Goal: Information Seeking & Learning: Learn about a topic

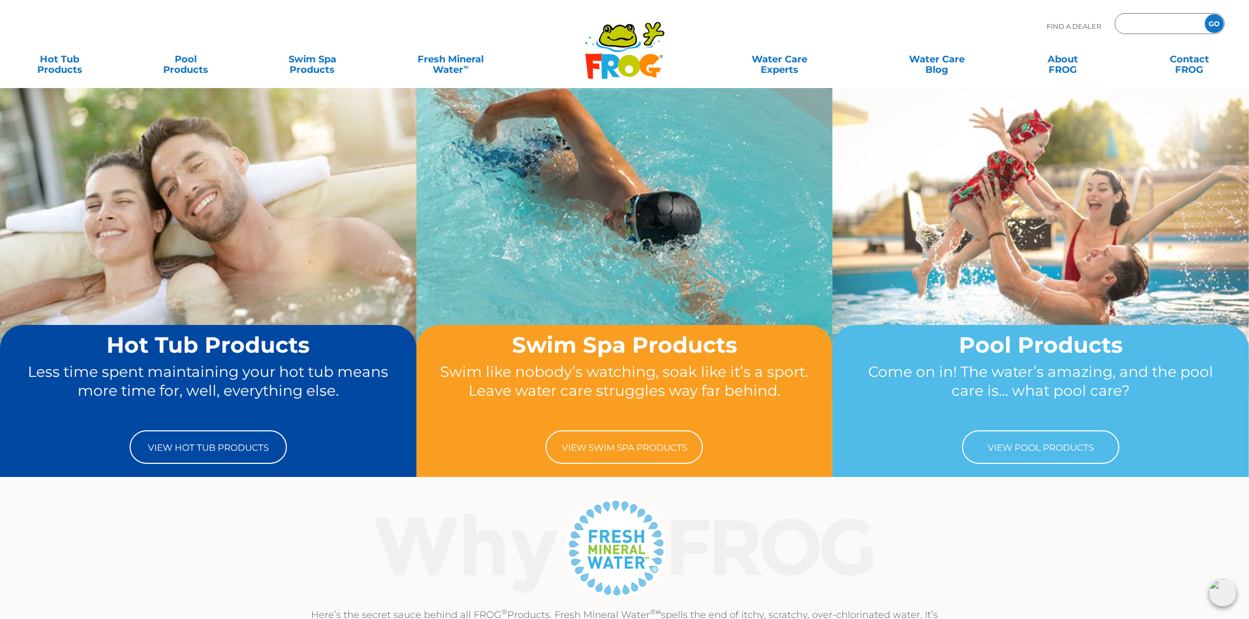
click at [1164, 25] on input "Zip Code Form" at bounding box center [1158, 23] width 71 height 15
type input "ENTER ZIP CODE"
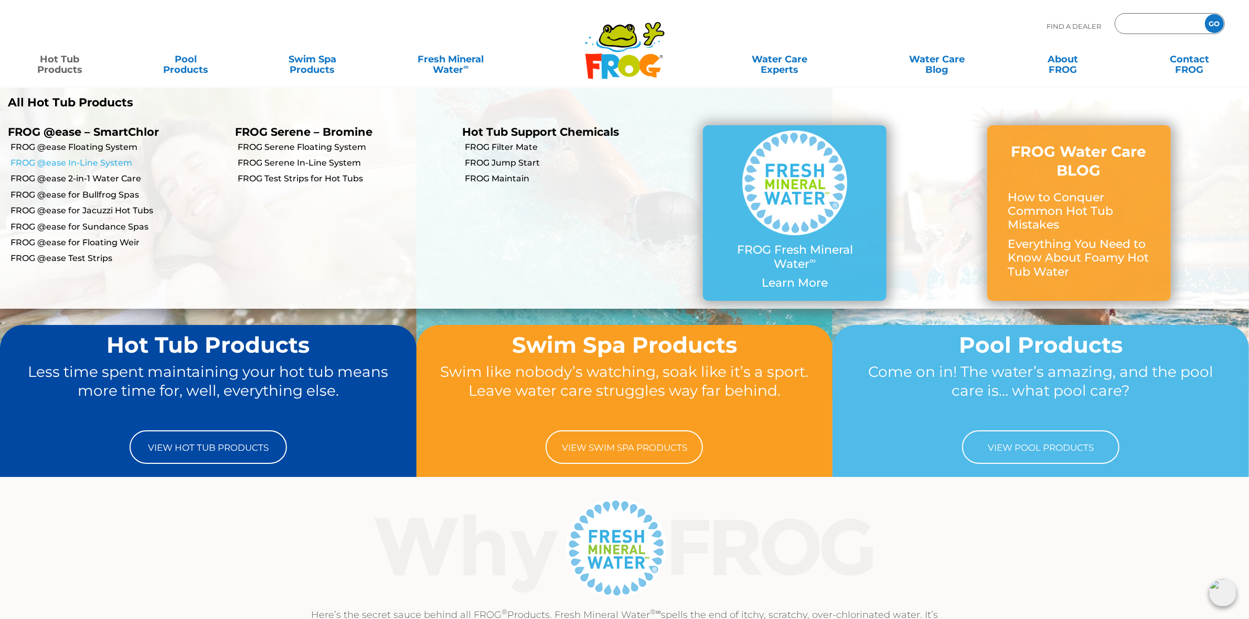
type input "ENTER ZIP CODE"
click at [85, 163] on link "FROG @ease In-Line System" at bounding box center [118, 163] width 217 height 12
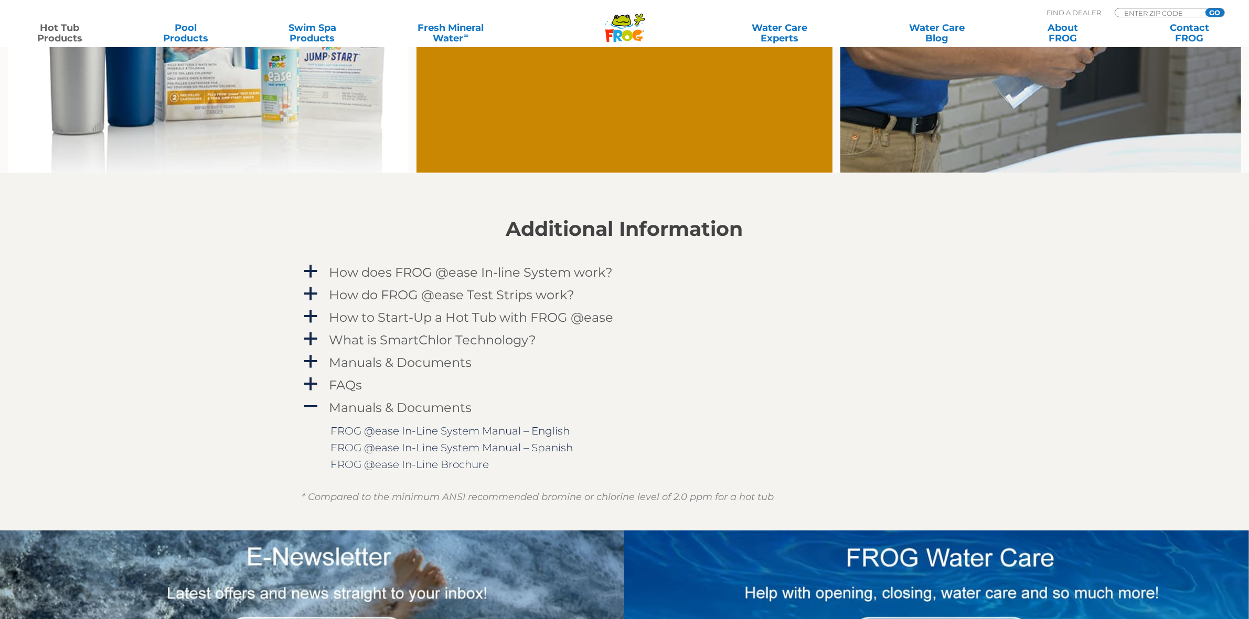
scroll to position [973, 0]
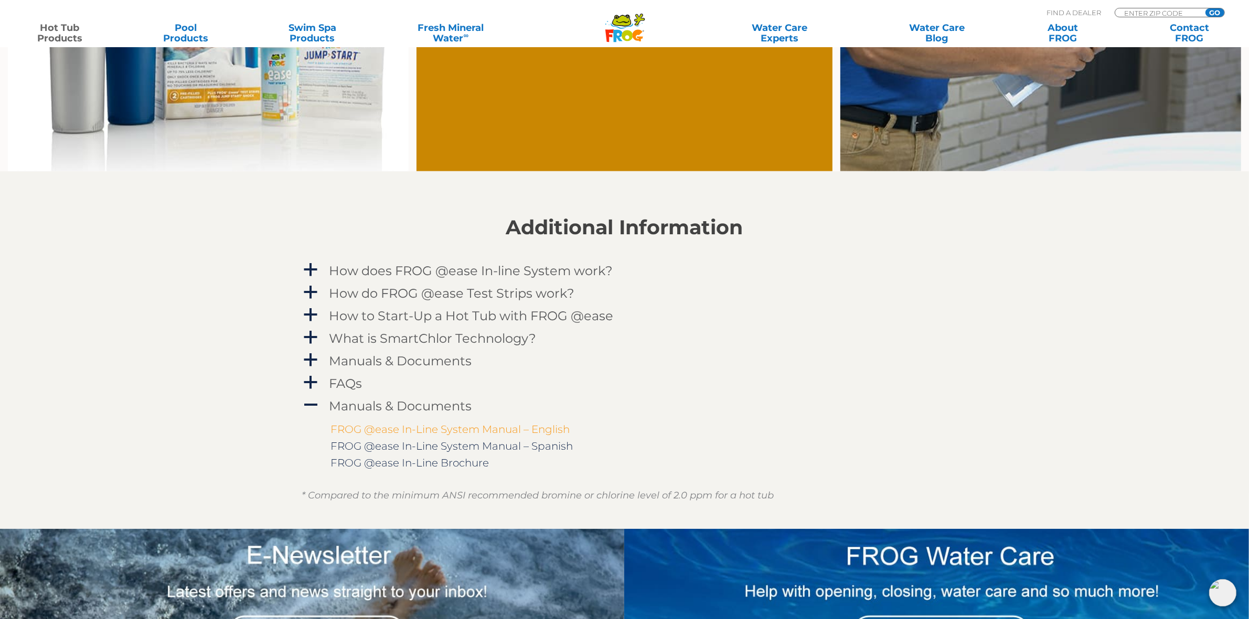
click at [514, 425] on link "FROG @ease In-Line System Manual – English" at bounding box center [450, 429] width 239 height 13
click at [1005, 310] on section "Additional Information a How does FROG @ease In-line System work? The @ease Sys…" at bounding box center [624, 350] width 1249 height 358
click at [308, 401] on span "A" at bounding box center [311, 406] width 16 height 16
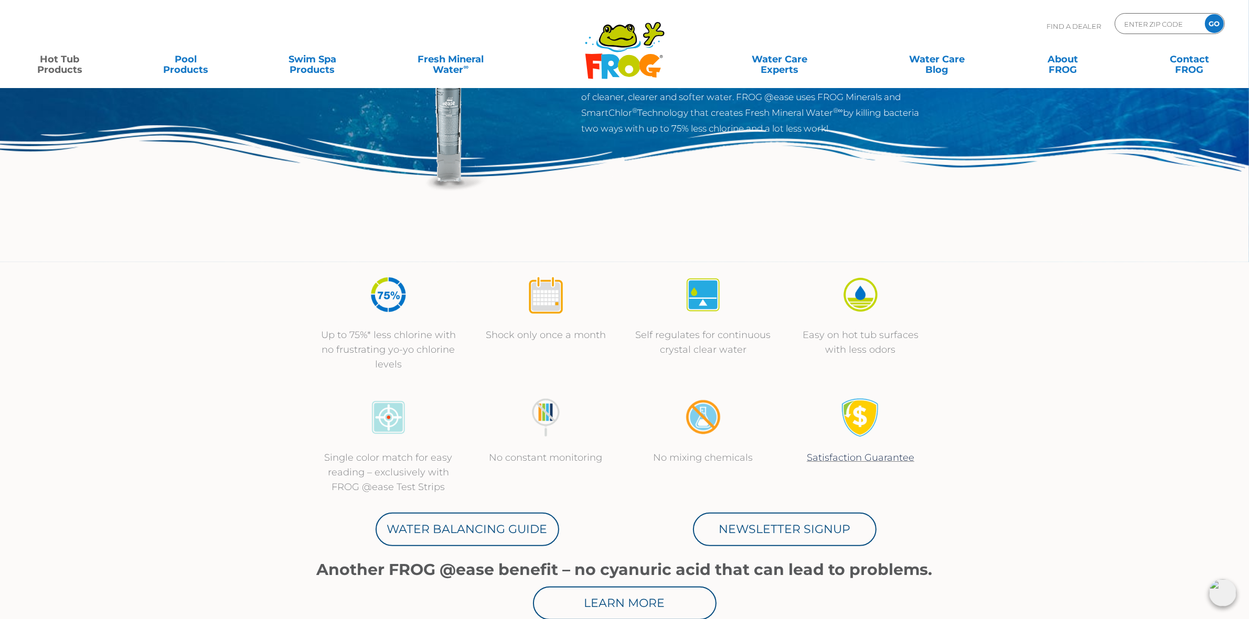
scroll to position [0, 0]
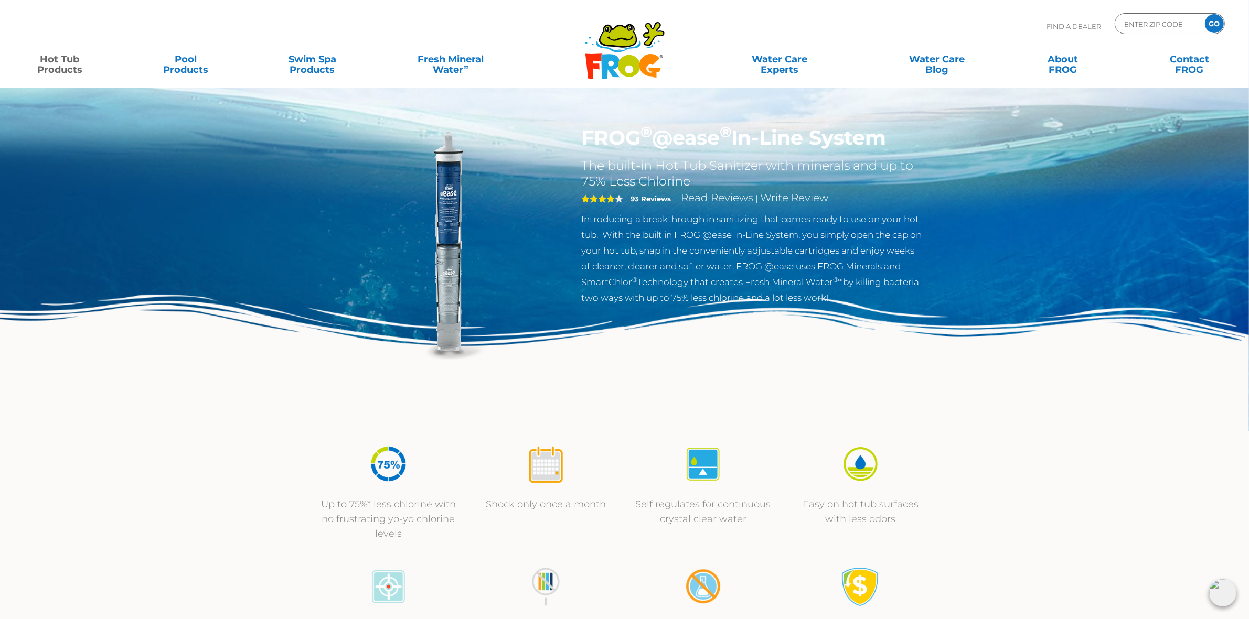
click at [1104, 416] on img at bounding box center [624, 363] width 1249 height 136
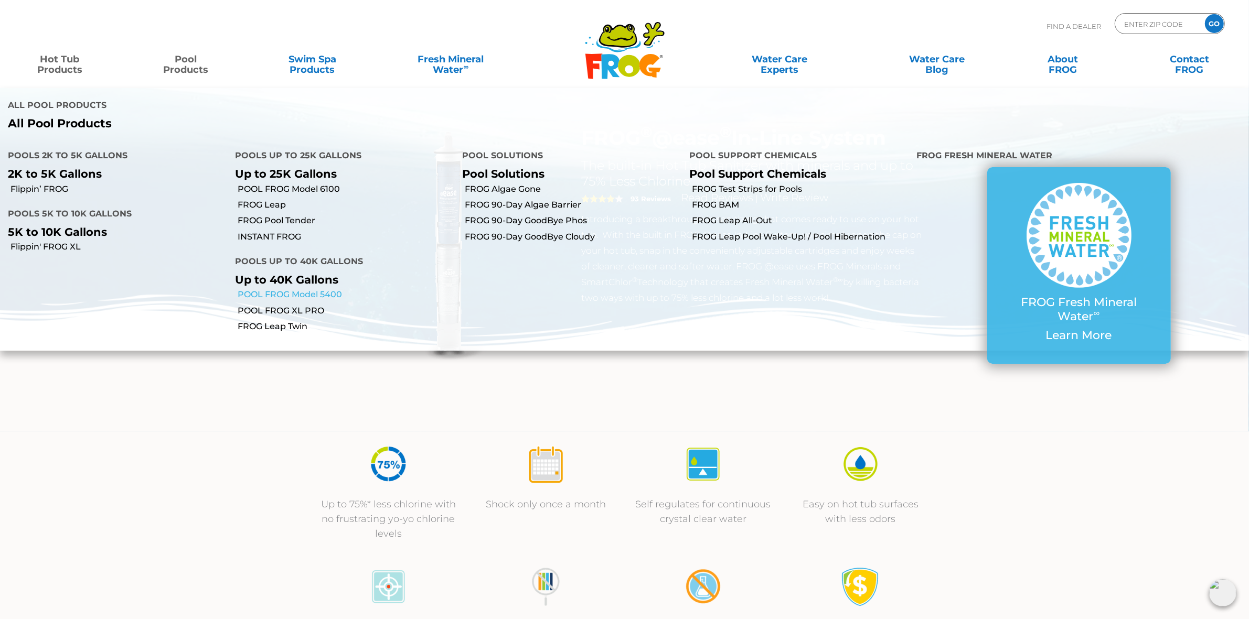
click at [314, 292] on link "POOL FROG Model 5400" at bounding box center [346, 295] width 217 height 12
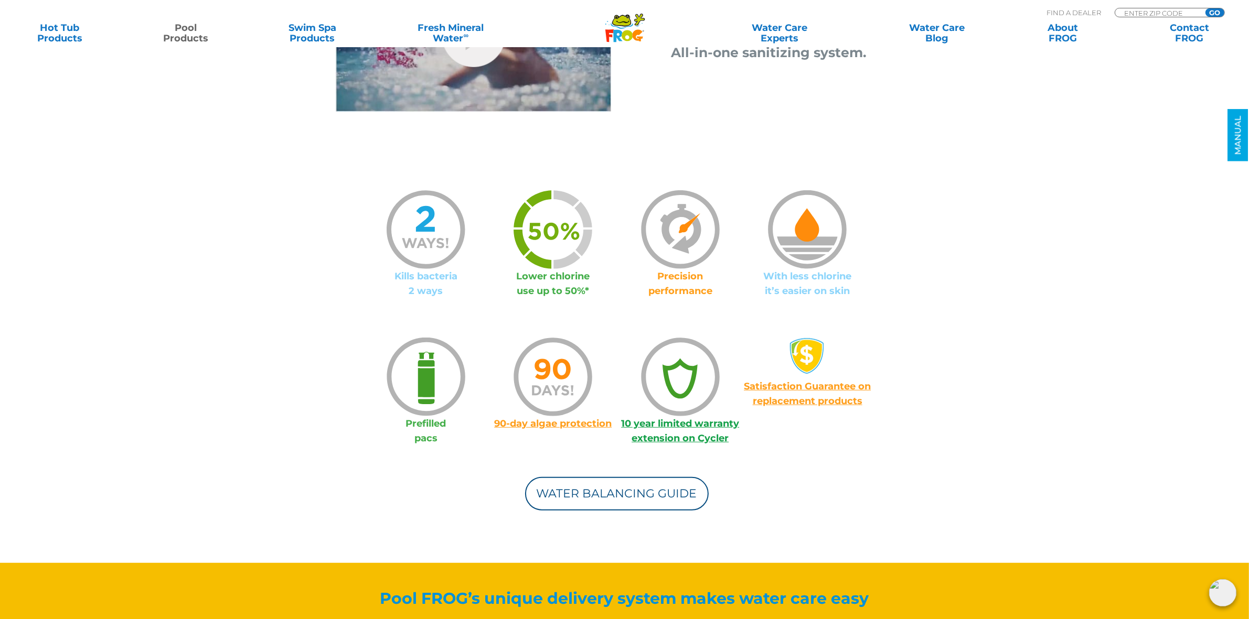
scroll to position [609, 0]
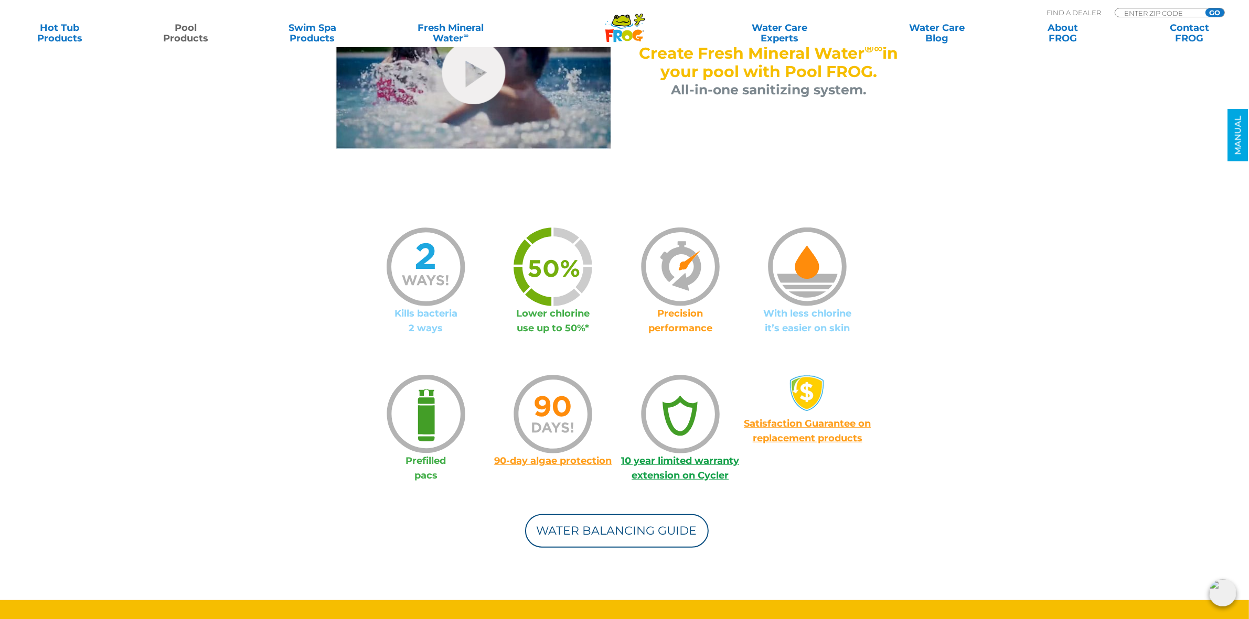
scroll to position [656, 0]
